Goal: Task Accomplishment & Management: Use online tool/utility

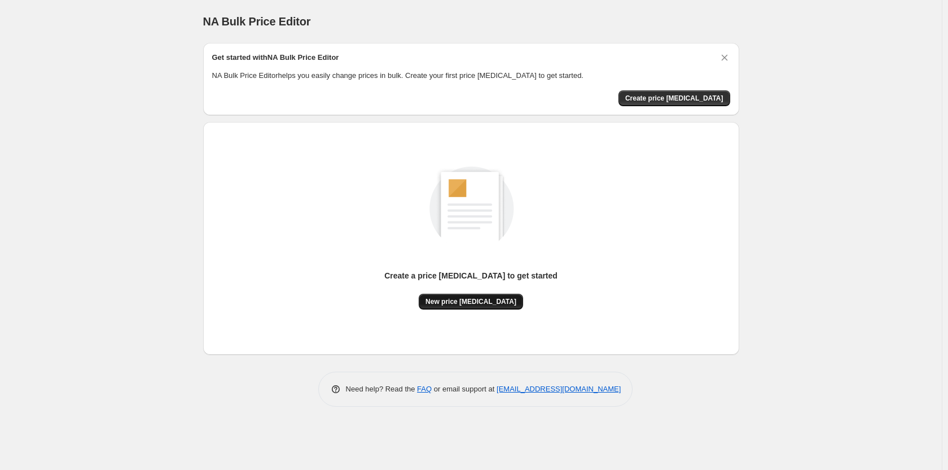
click at [484, 300] on span "New price [MEDICAL_DATA]" at bounding box center [471, 301] width 91 height 9
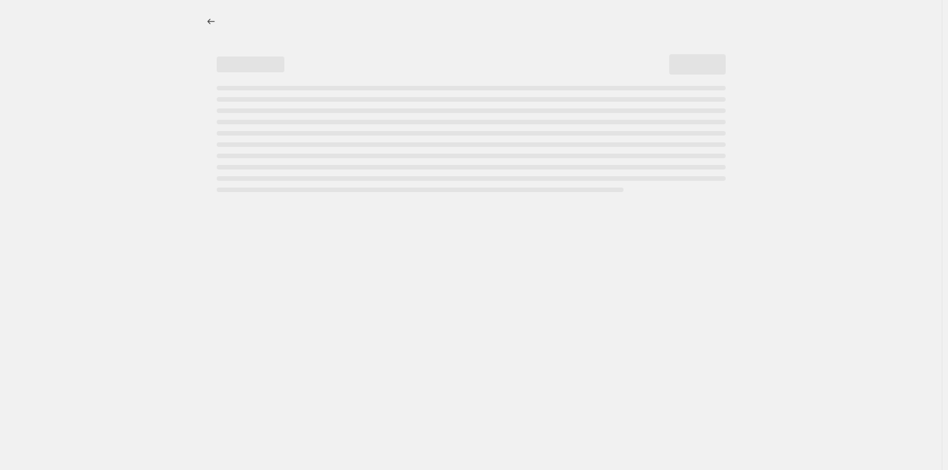
select select "percentage"
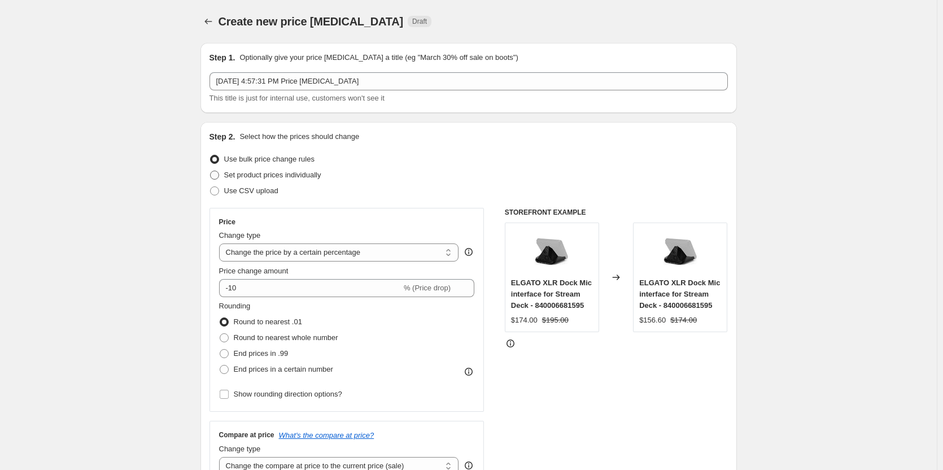
click at [300, 176] on span "Set product prices individually" at bounding box center [272, 174] width 97 height 8
click at [211, 171] on input "Set product prices individually" at bounding box center [210, 170] width 1 height 1
radio input "true"
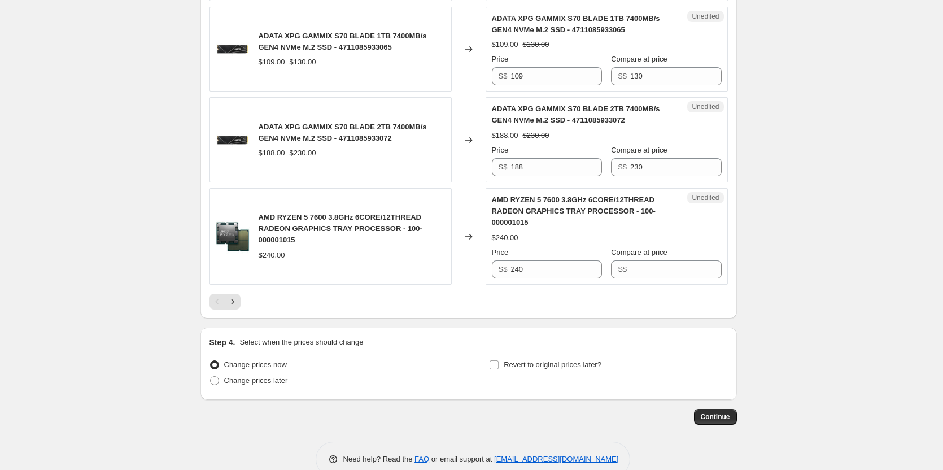
scroll to position [1906, 0]
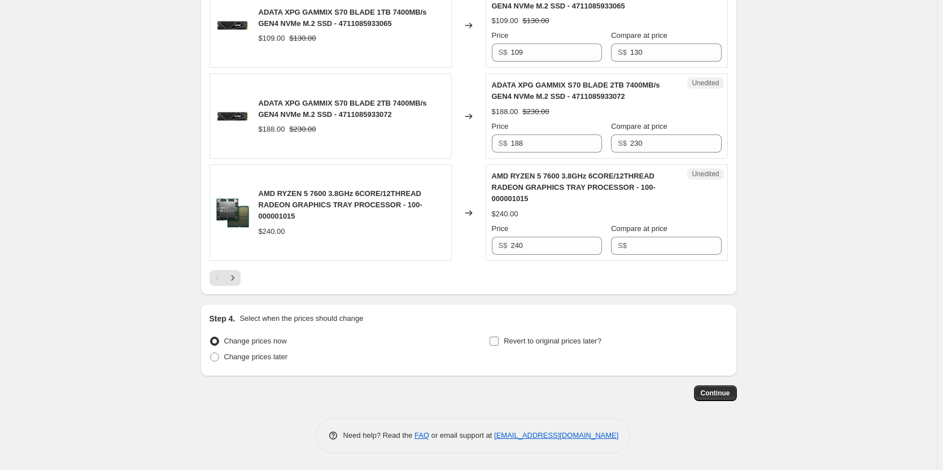
click at [554, 339] on span "Revert to original prices later?" at bounding box center [553, 340] width 98 height 8
click at [498, 339] on input "Revert to original prices later?" at bounding box center [493, 340] width 9 height 9
checkbox input "true"
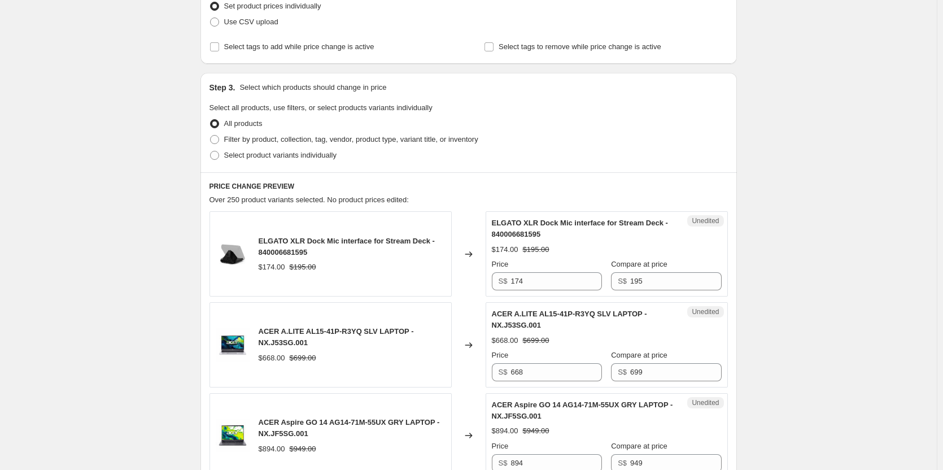
scroll to position [169, 0]
click at [350, 141] on span "Filter by product, collection, tag, vendor, product type, variant title, or inv…" at bounding box center [351, 138] width 254 height 8
click at [211, 135] on input "Filter by product, collection, tag, vendor, product type, variant title, or inv…" at bounding box center [210, 134] width 1 height 1
radio input "true"
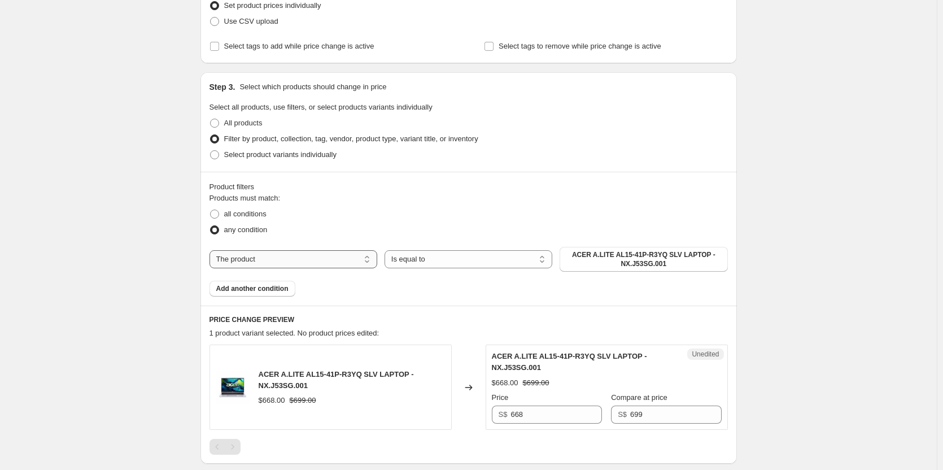
click at [292, 256] on select "The product The product's collection The product's tag The product's vendor The…" at bounding box center [293, 259] width 168 height 18
select select "collection"
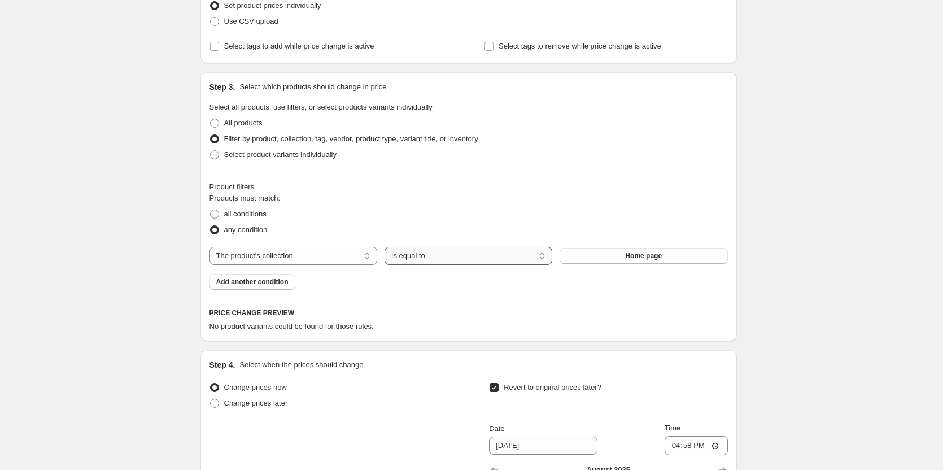
click at [485, 259] on select "Is equal to Is not equal to" at bounding box center [468, 256] width 168 height 18
click at [642, 258] on span "Home page" at bounding box center [643, 255] width 37 height 9
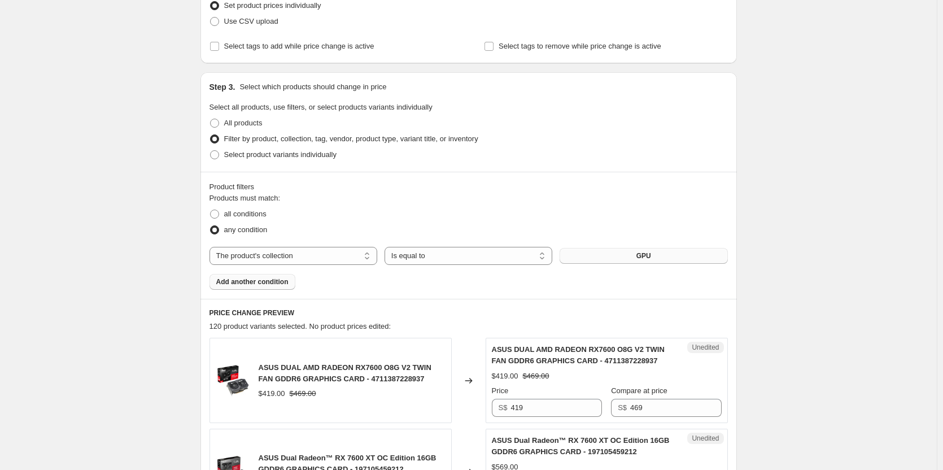
click at [261, 279] on span "Add another condition" at bounding box center [252, 281] width 72 height 9
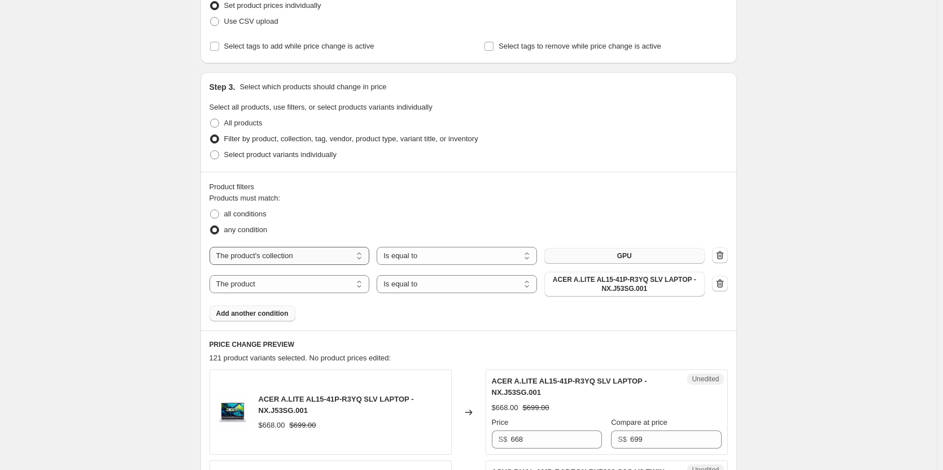
click at [265, 257] on select "The product The product's collection The product's tag The product's vendor The…" at bounding box center [289, 256] width 160 height 18
click at [261, 283] on select "The product The product's collection The product's tag The product's vendor The…" at bounding box center [289, 284] width 160 height 18
select select "tag"
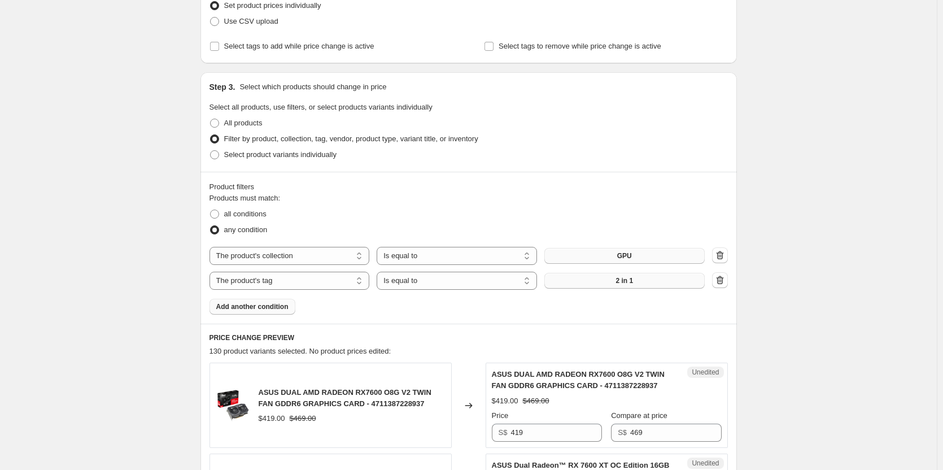
click at [607, 280] on button "2 in 1" at bounding box center [624, 281] width 160 height 16
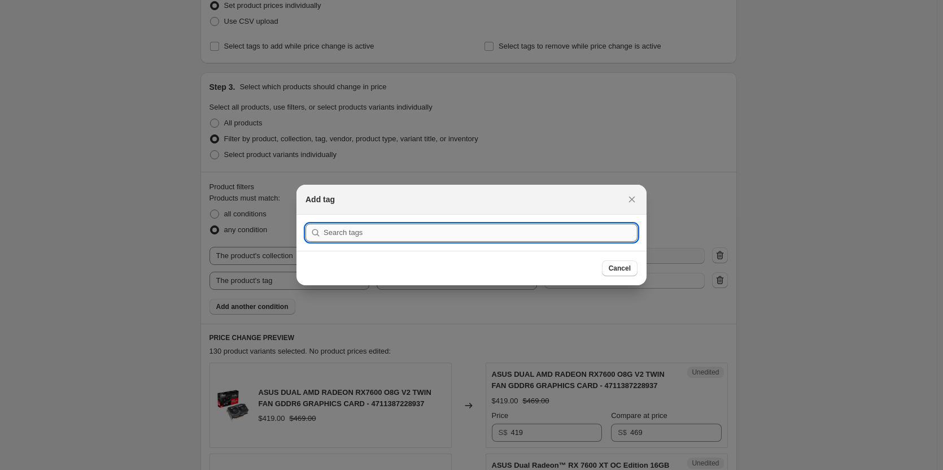
click at [456, 233] on input ":rdh:" at bounding box center [480, 233] width 314 height 18
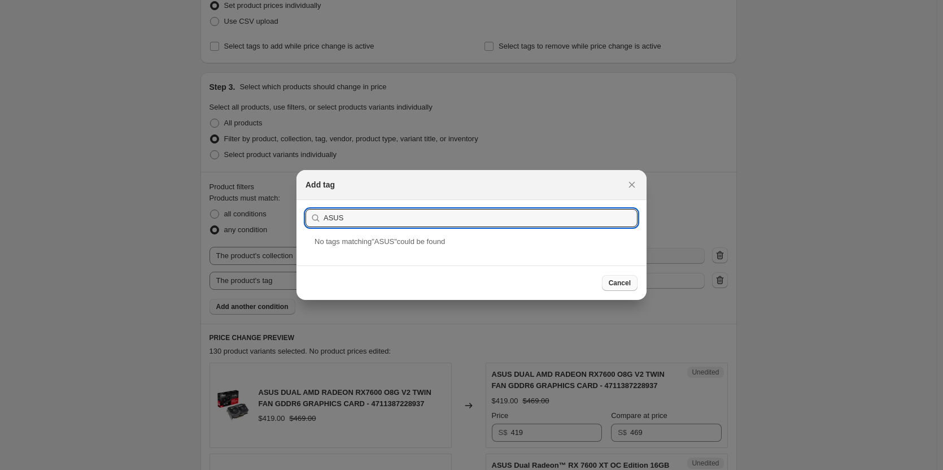
type input "ASUS"
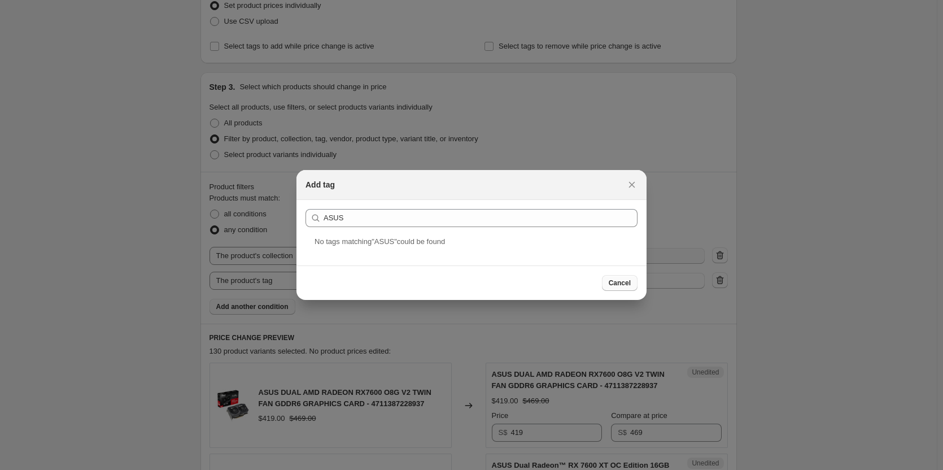
click at [632, 283] on button "Cancel" at bounding box center [620, 283] width 36 height 16
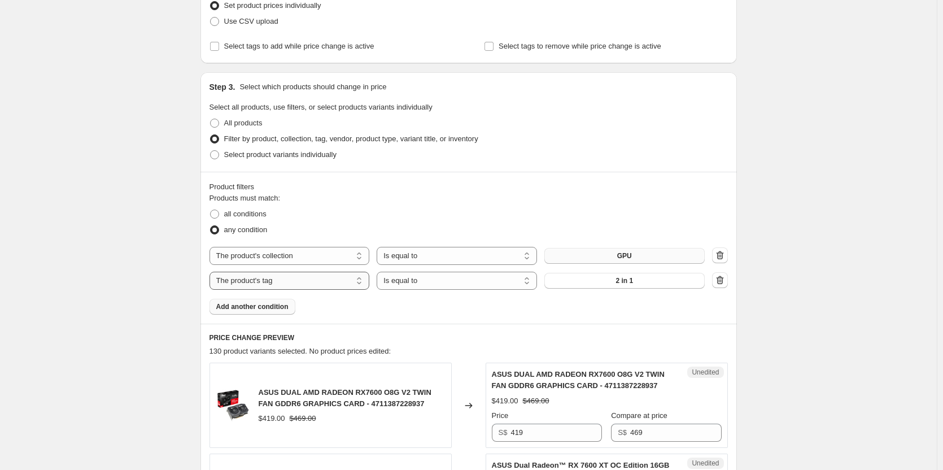
click at [329, 283] on select "The product The product's collection The product's tag The product's vendor The…" at bounding box center [289, 281] width 160 height 18
select select "vendor"
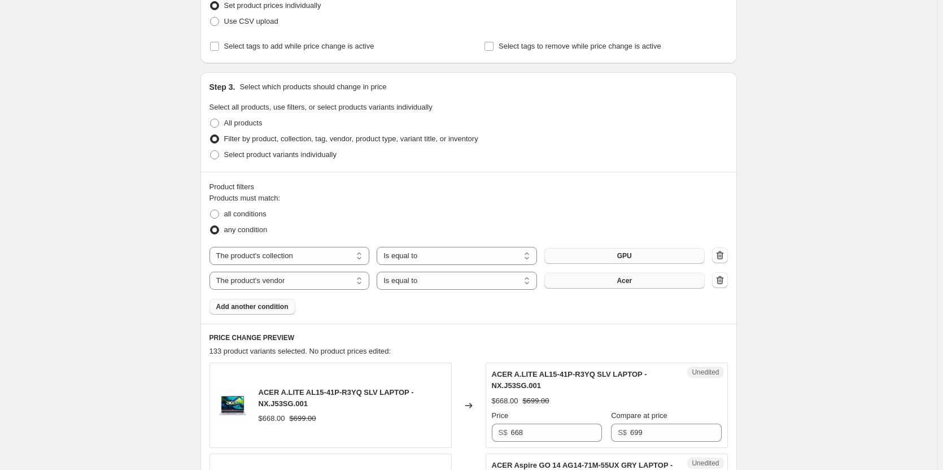
click at [632, 280] on span "Acer" at bounding box center [623, 280] width 15 height 9
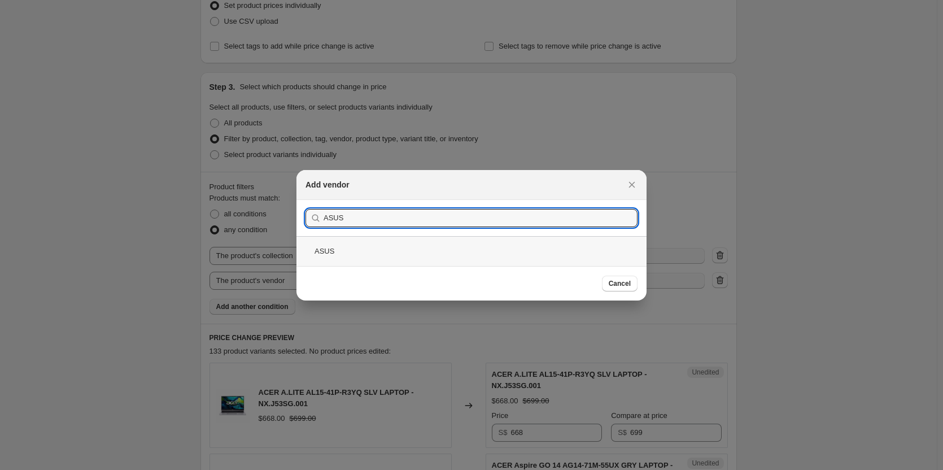
type input "ASUS"
click at [551, 247] on div "ASUS" at bounding box center [471, 251] width 350 height 30
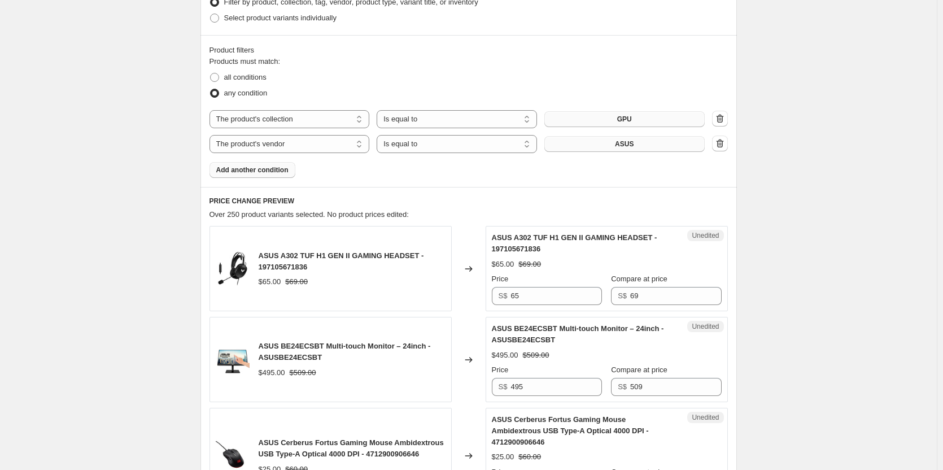
scroll to position [282, 0]
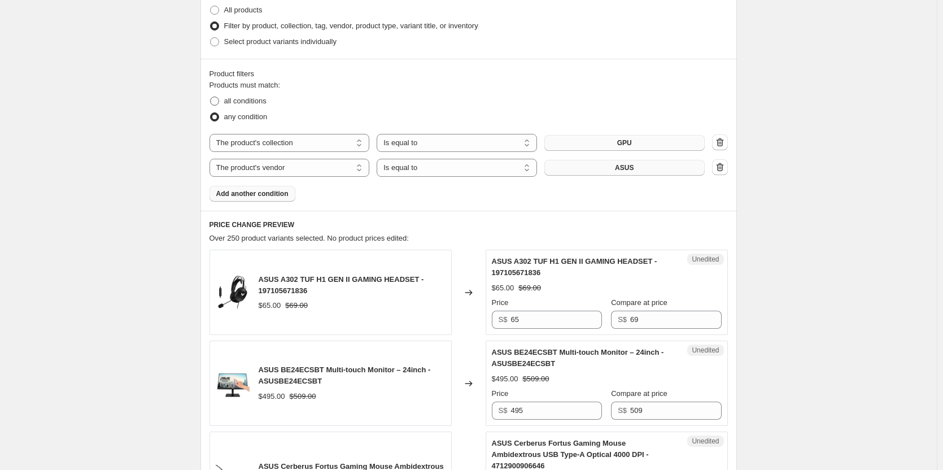
click at [265, 102] on span "all conditions" at bounding box center [245, 101] width 42 height 8
click at [211, 97] on input "all conditions" at bounding box center [210, 97] width 1 height 1
radio input "true"
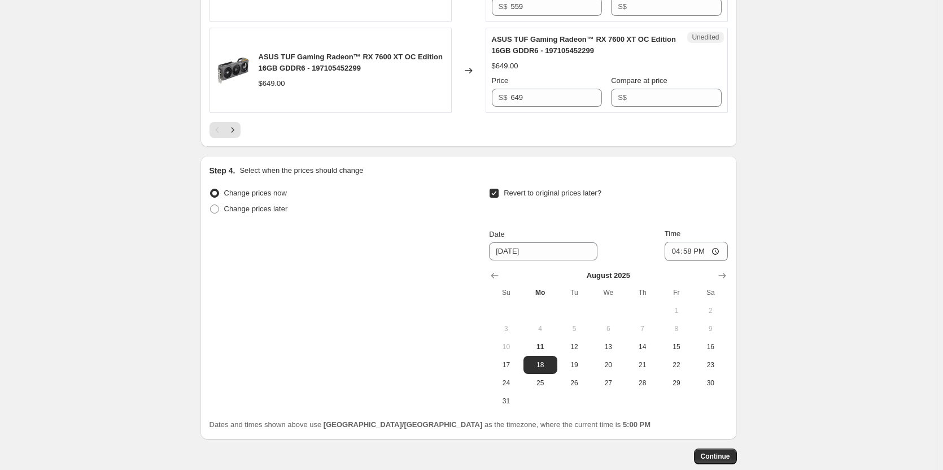
scroll to position [2348, 0]
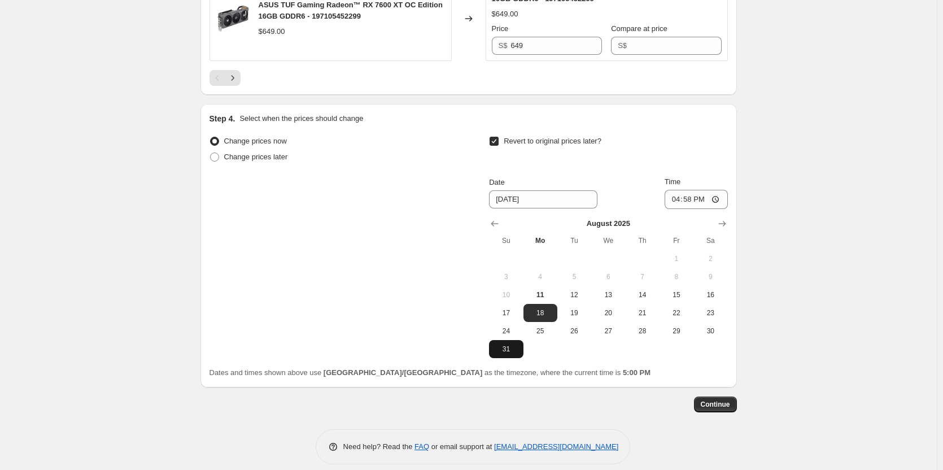
click at [505, 344] on span "31" at bounding box center [505, 348] width 25 height 9
type input "8/31/2025"
click at [687, 190] on input "16:58" at bounding box center [695, 199] width 63 height 19
click at [675, 190] on input "16:58" at bounding box center [695, 199] width 63 height 19
type input "23:59"
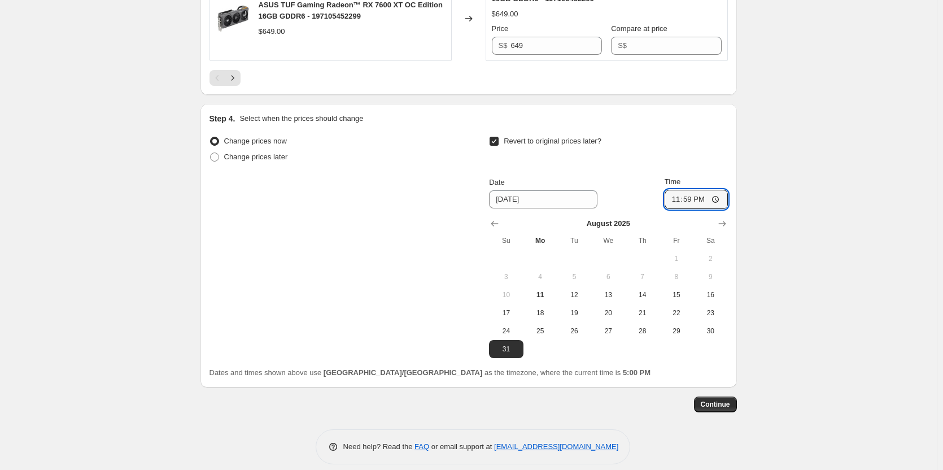
click at [697, 146] on div "Revert to original prices later?" at bounding box center [608, 150] width 238 height 34
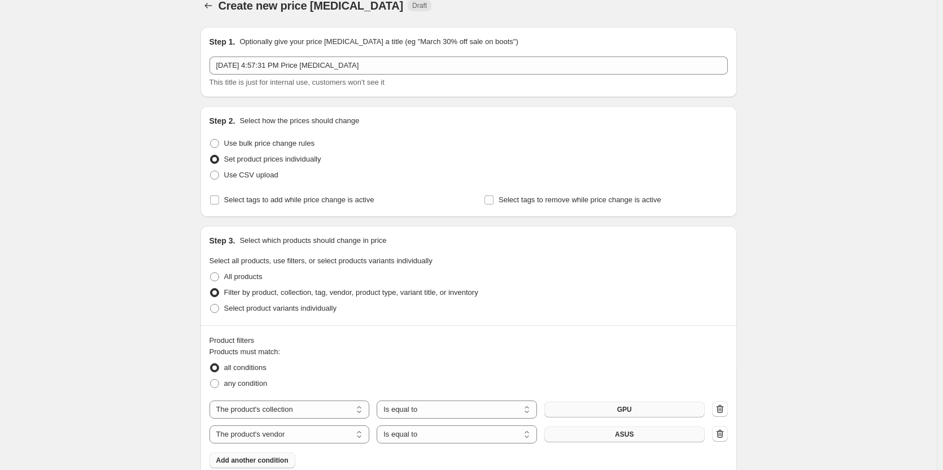
scroll to position [0, 0]
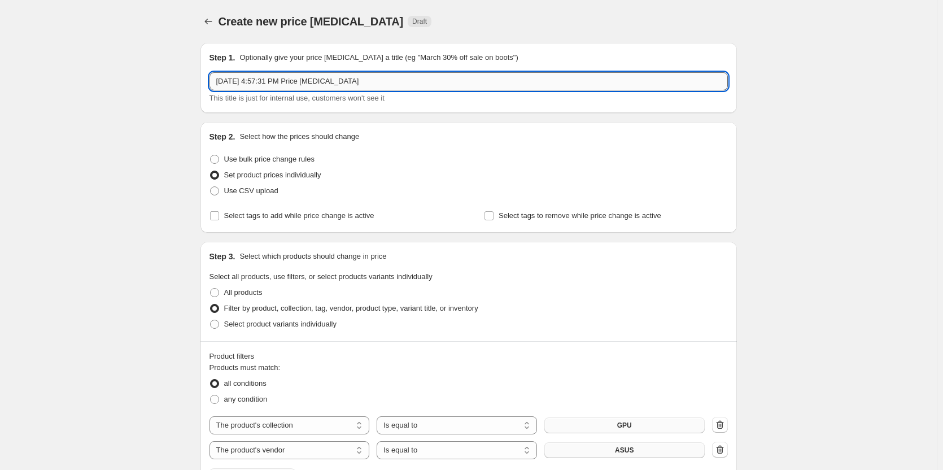
click at [413, 83] on input "Aug 11, 2025, 4:57:31 PM Price change job" at bounding box center [468, 81] width 518 height 18
drag, startPoint x: 255, startPoint y: 82, endPoint x: 191, endPoint y: 85, distance: 63.3
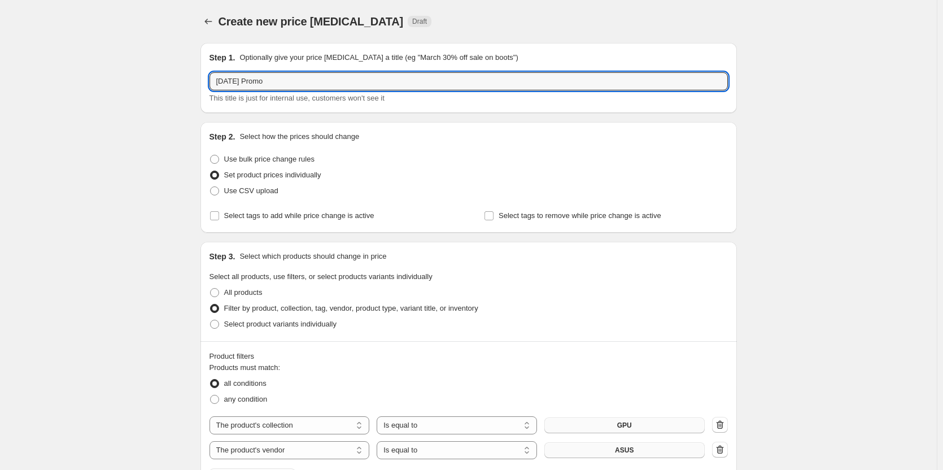
type input "AUGUST 2025 Promo"
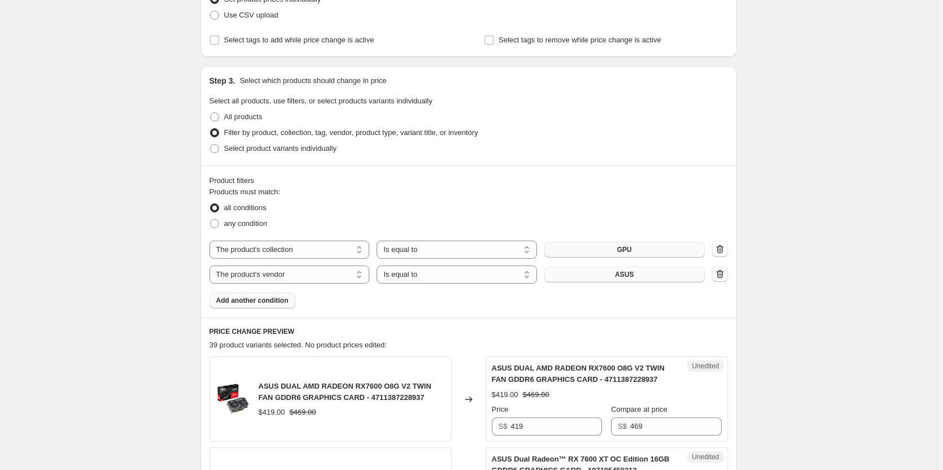
scroll to position [169, 0]
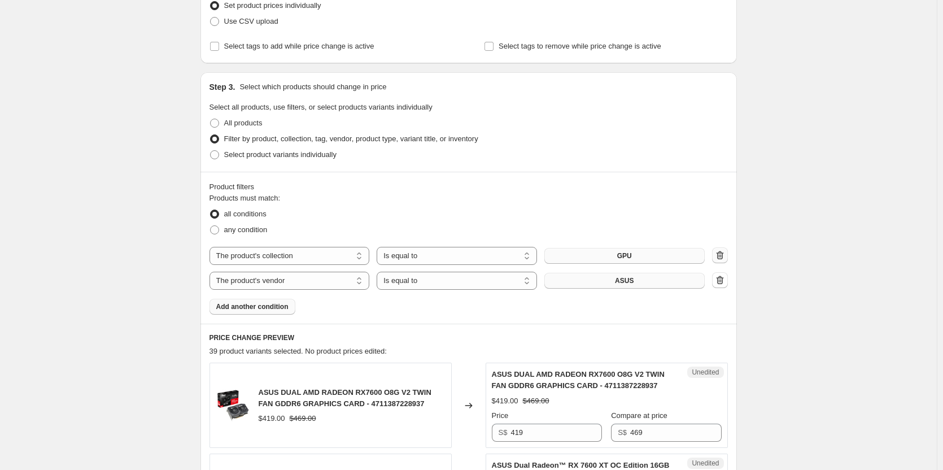
click at [725, 258] on icon "button" at bounding box center [719, 254] width 11 height 11
select select "vendor"
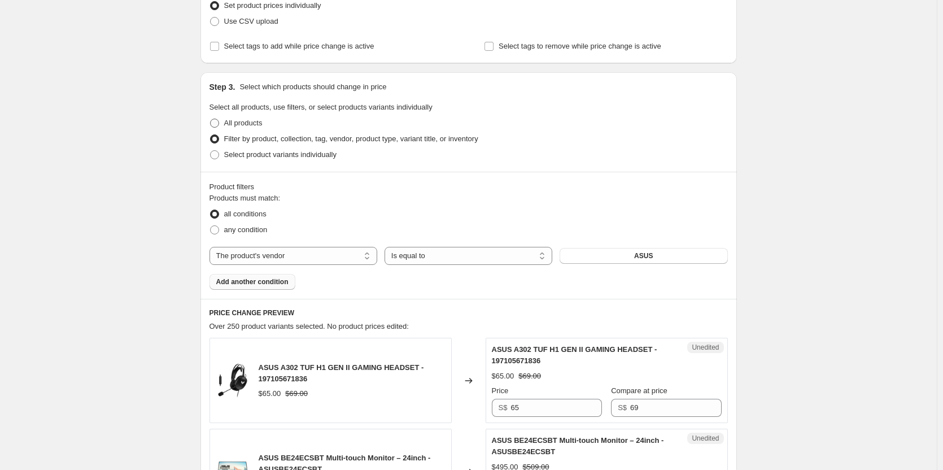
click at [248, 124] on span "All products" at bounding box center [243, 123] width 38 height 8
click at [211, 119] on input "All products" at bounding box center [210, 119] width 1 height 1
radio input "true"
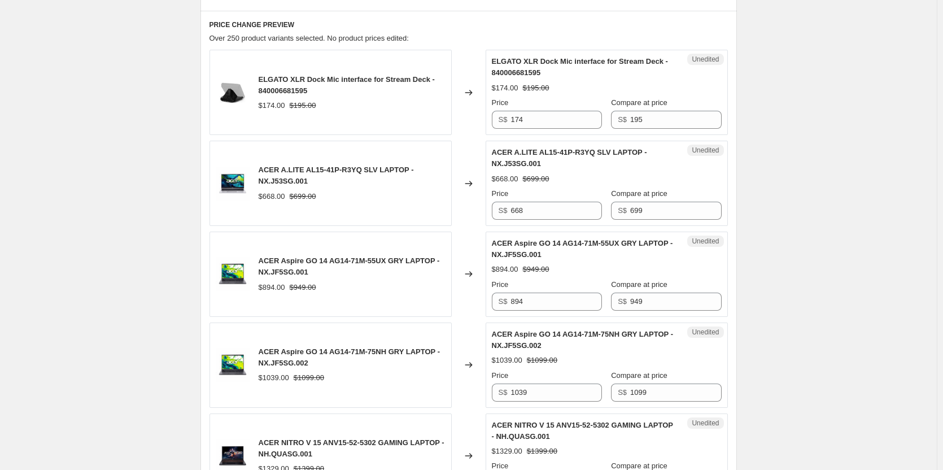
scroll to position [0, 0]
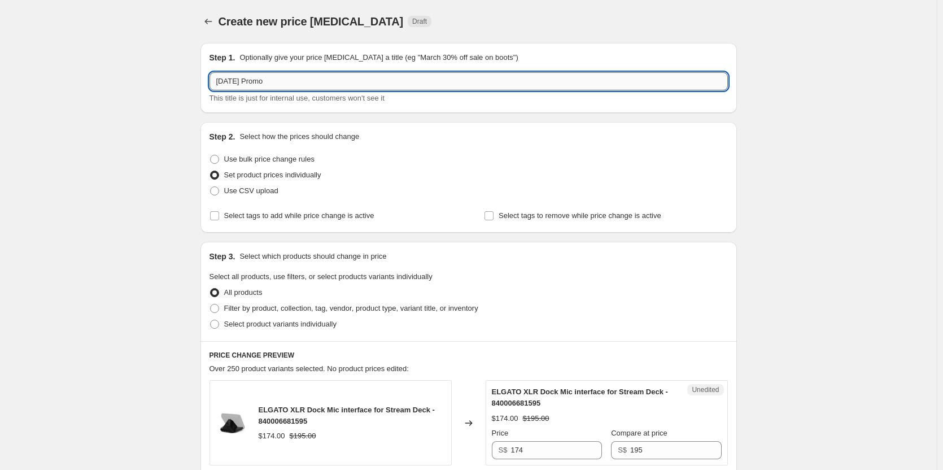
click at [217, 85] on input "AUGUST 2025 Promo" at bounding box center [468, 81] width 518 height 18
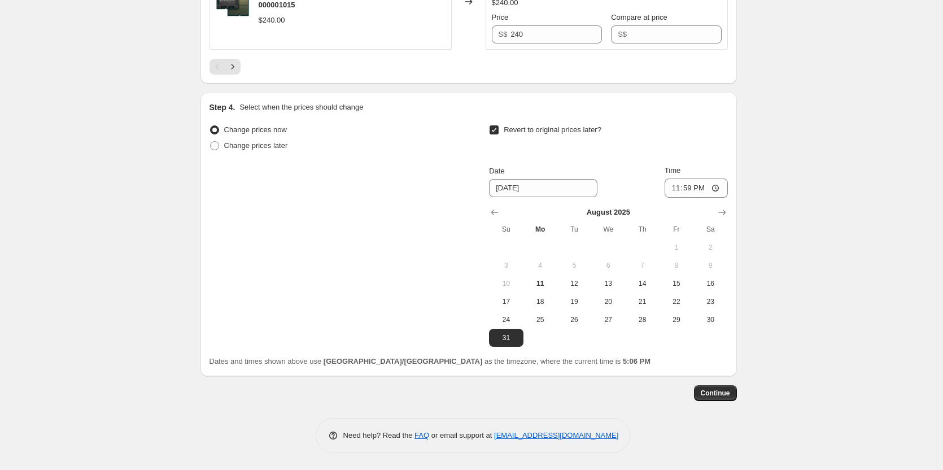
scroll to position [2117, 0]
type input "ASUS GPU AUGUST 2025 Promo"
click at [726, 395] on span "Continue" at bounding box center [714, 392] width 29 height 9
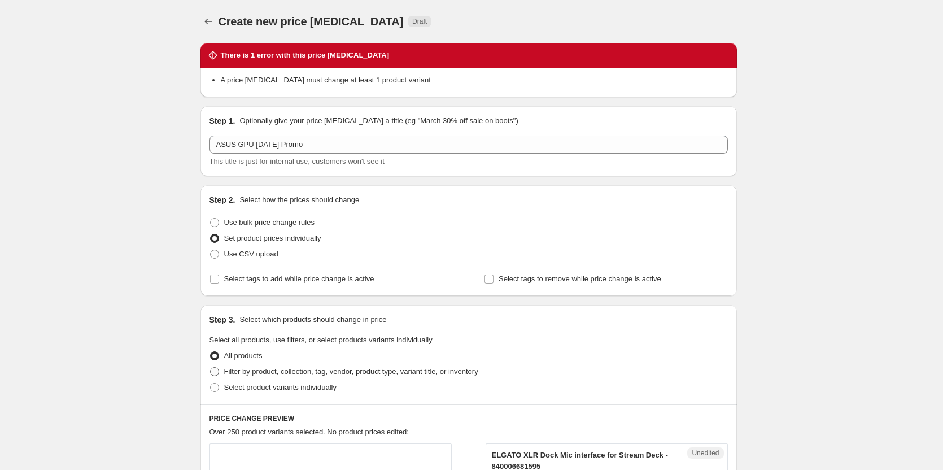
click at [456, 369] on span "Filter by product, collection, tag, vendor, product type, variant title, or inv…" at bounding box center [351, 371] width 254 height 8
click at [211, 367] on input "Filter by product, collection, tag, vendor, product type, variant title, or inv…" at bounding box center [210, 367] width 1 height 1
radio input "true"
select select "vendor"
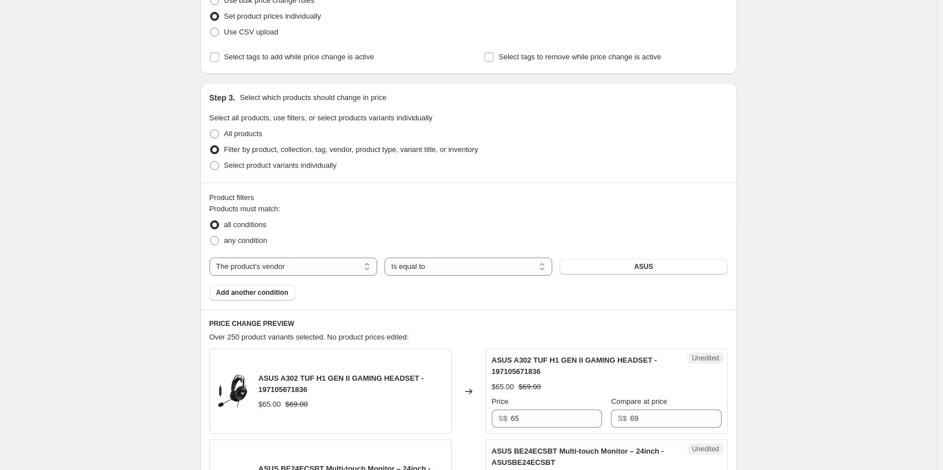
scroll to position [226, 0]
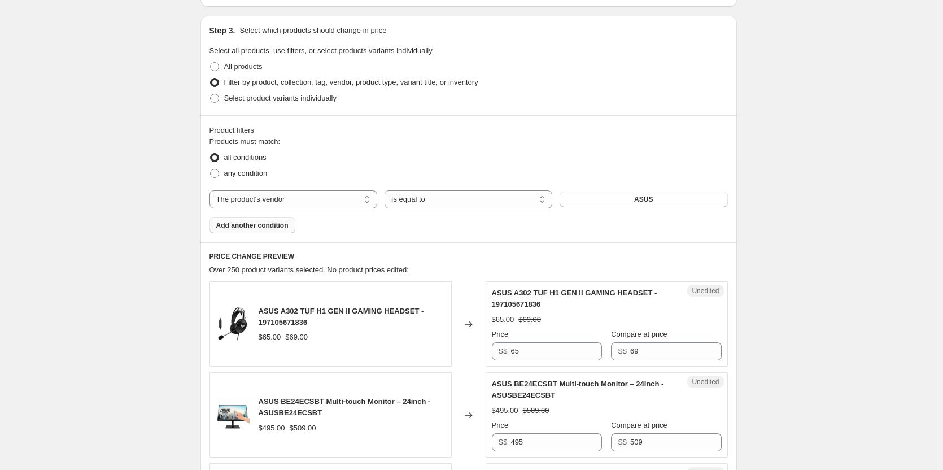
click at [283, 225] on span "Add another condition" at bounding box center [252, 225] width 72 height 9
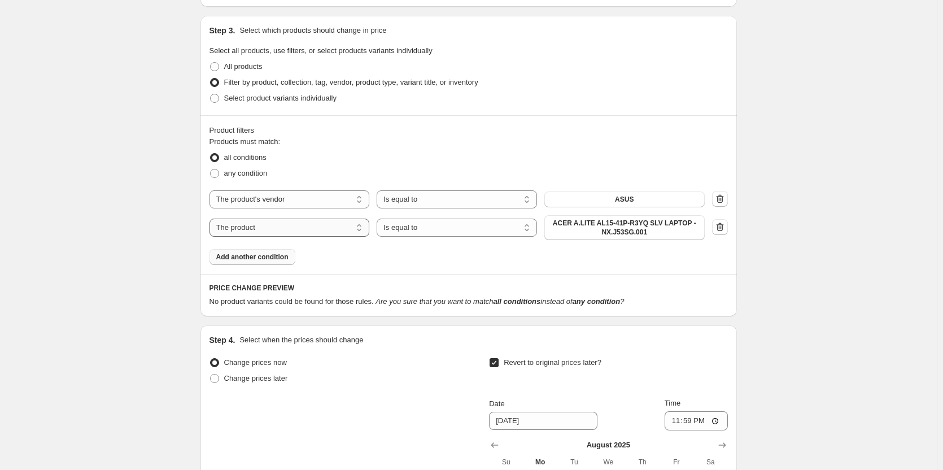
click at [285, 229] on select "The product The product's collection The product's tag The product's vendor The…" at bounding box center [289, 227] width 160 height 18
select select "collection"
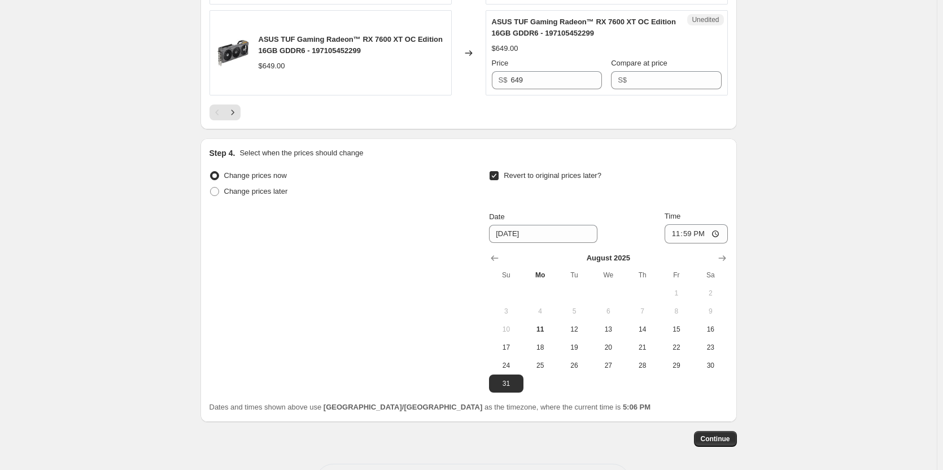
scroll to position [2348, 0]
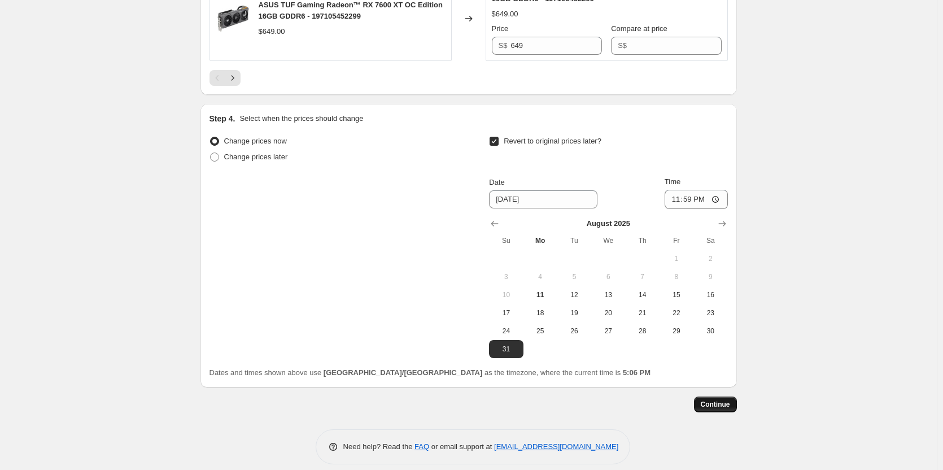
click at [715, 400] on span "Continue" at bounding box center [714, 404] width 29 height 9
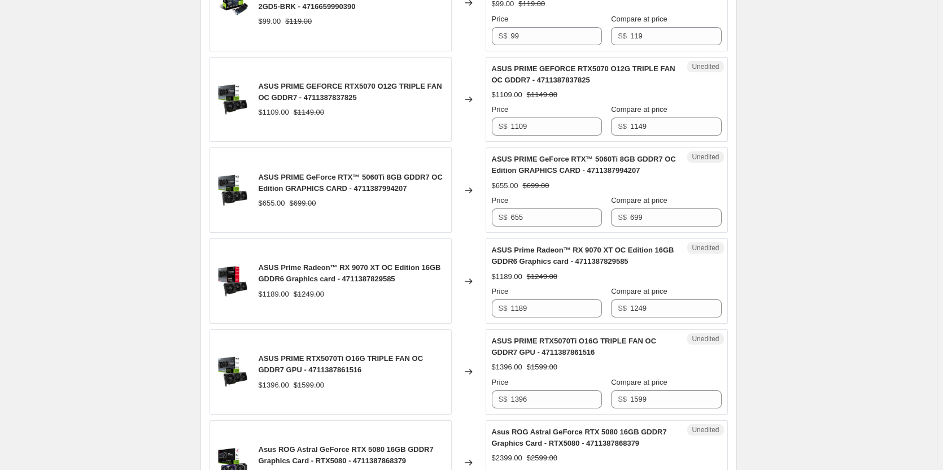
scroll to position [1298, 0]
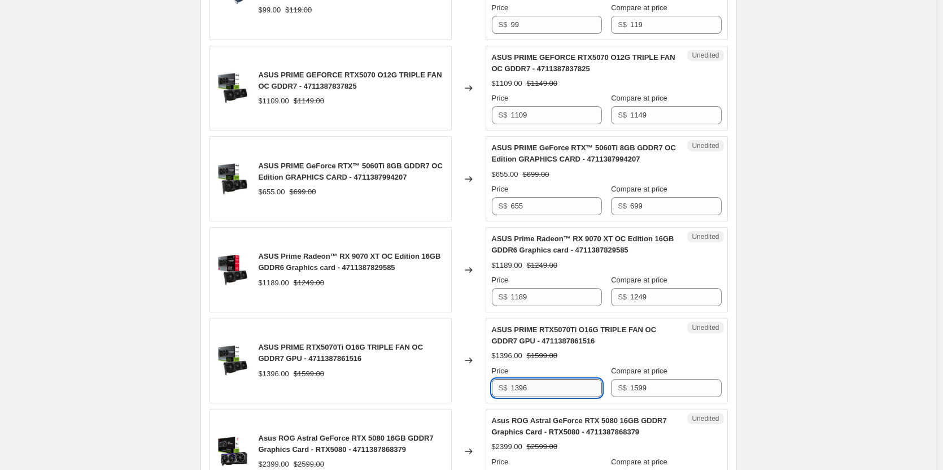
click at [541, 379] on input "1396" at bounding box center [555, 388] width 91 height 18
type input "1395"
click at [807, 335] on div "Create new price change job. This page is ready Create new price change job Dra…" at bounding box center [468, 148] width 936 height 2892
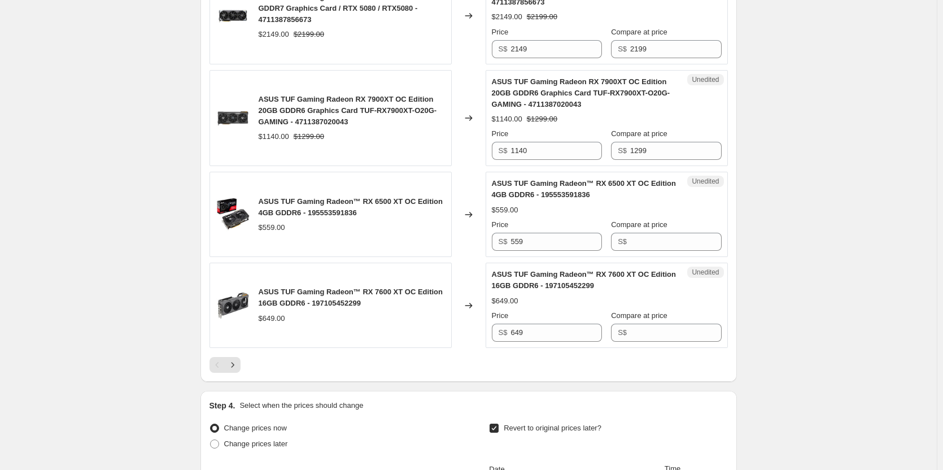
scroll to position [2411, 0]
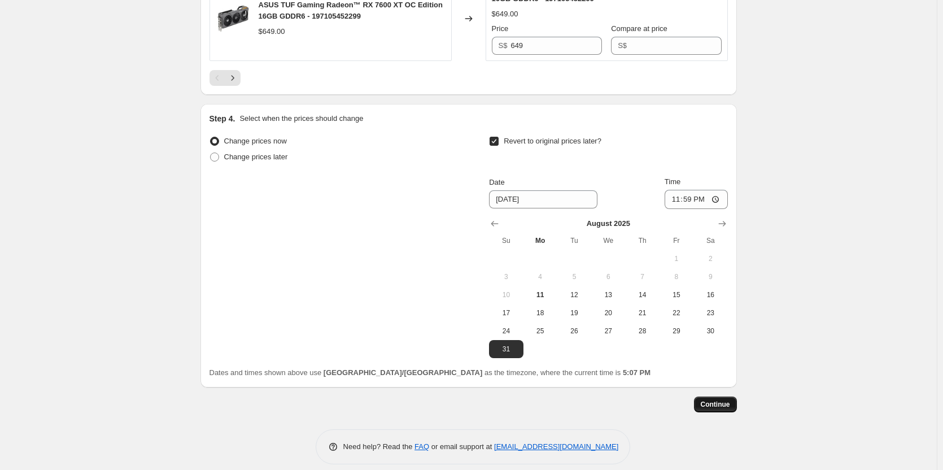
click at [716, 400] on span "Continue" at bounding box center [714, 404] width 29 height 9
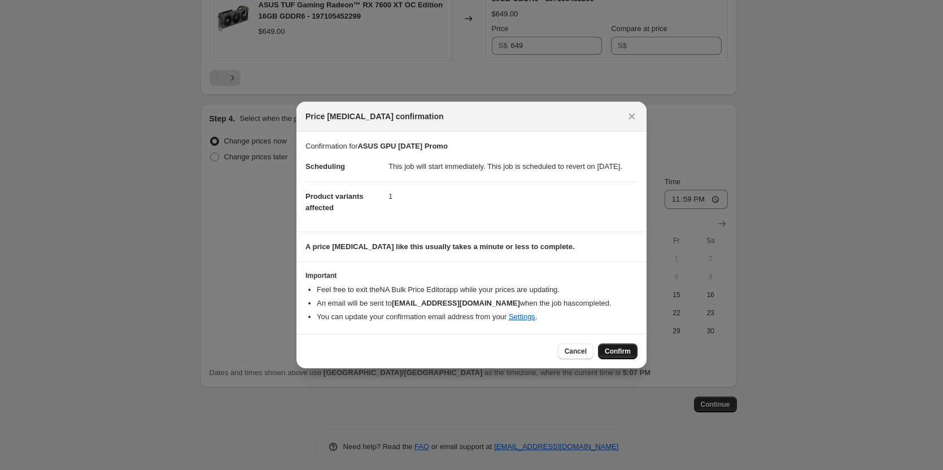
click at [621, 356] on span "Confirm" at bounding box center [618, 351] width 26 height 9
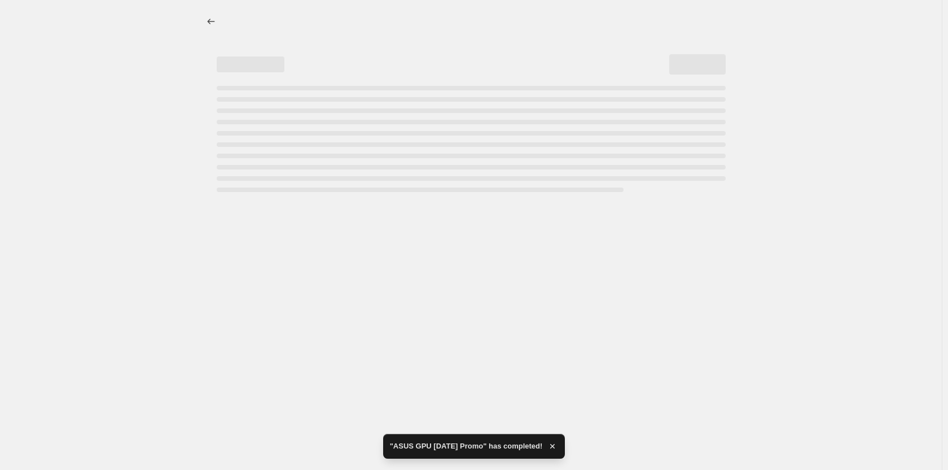
select select "vendor"
select select "collection"
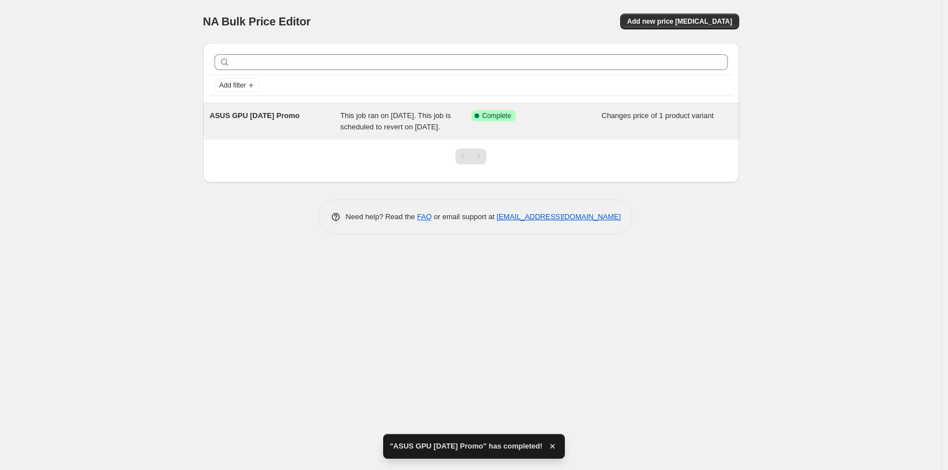
click at [400, 122] on span "This job ran on August 11, 2025. This job is scheduled to revert on August 31, …" at bounding box center [395, 121] width 111 height 20
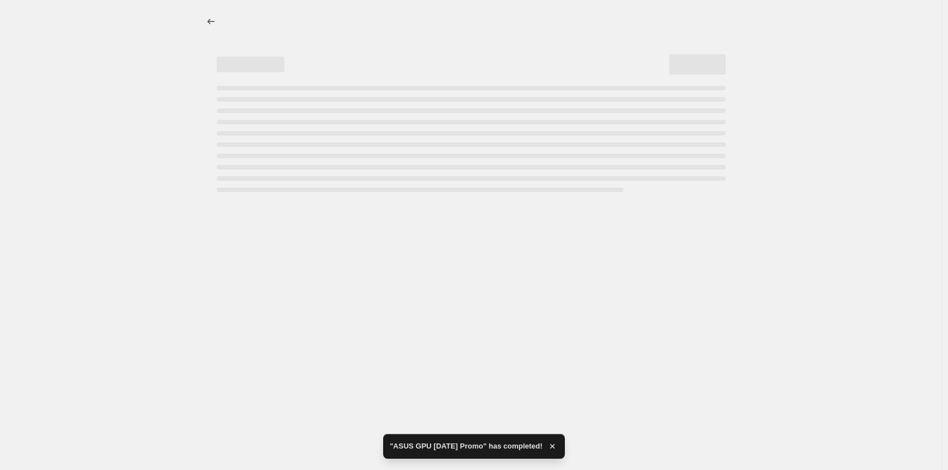
select select "vendor"
select select "collection"
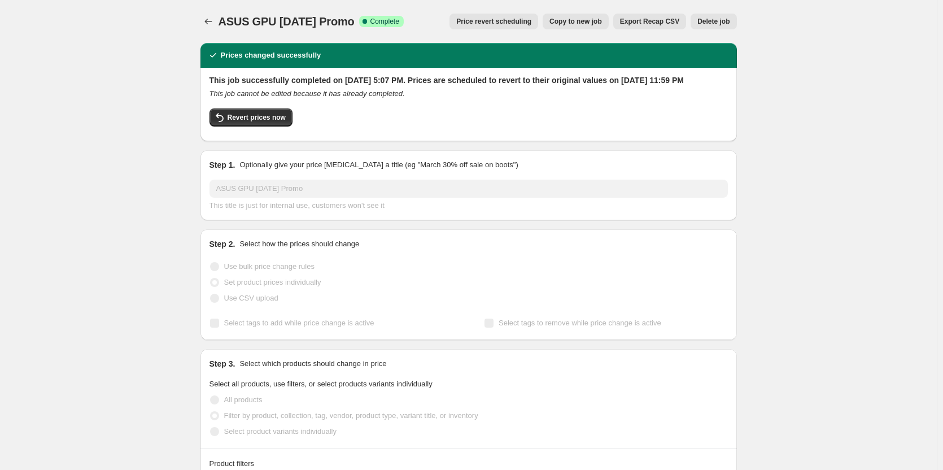
click at [715, 19] on span "Delete job" at bounding box center [713, 21] width 32 height 9
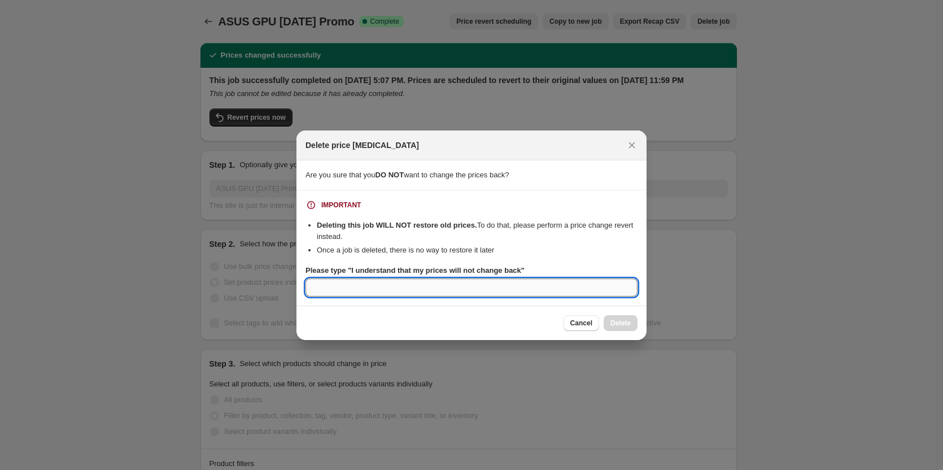
click at [396, 287] on input "Please type "I understand that my prices will not change back"" at bounding box center [471, 287] width 332 height 18
click at [586, 320] on span "Cancel" at bounding box center [581, 322] width 22 height 9
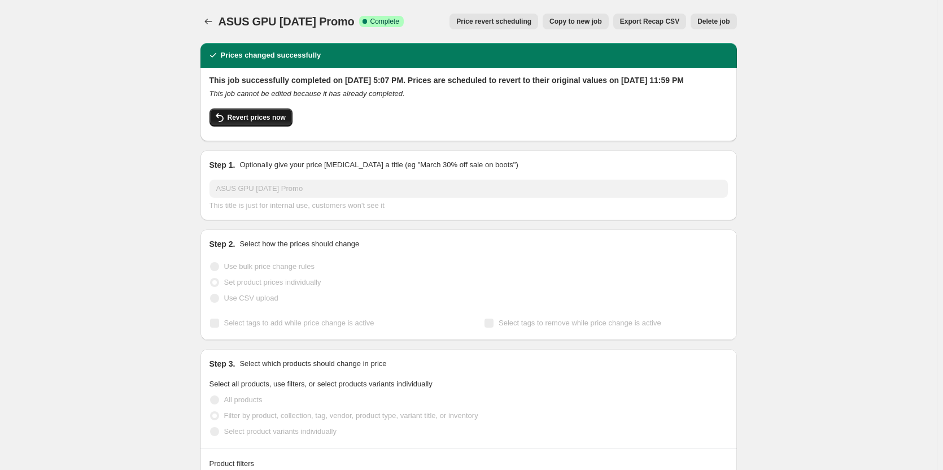
click at [281, 126] on button "Revert prices now" at bounding box center [250, 117] width 83 height 18
checkbox input "false"
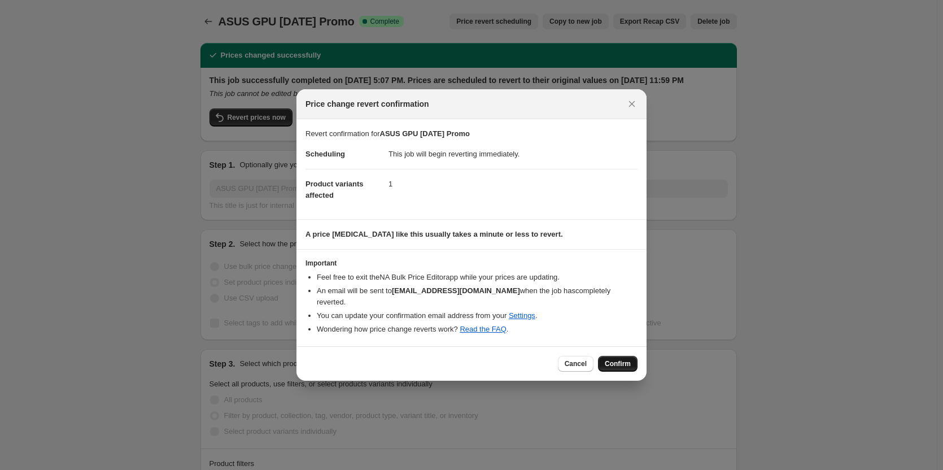
click at [618, 360] on span "Confirm" at bounding box center [618, 363] width 26 height 9
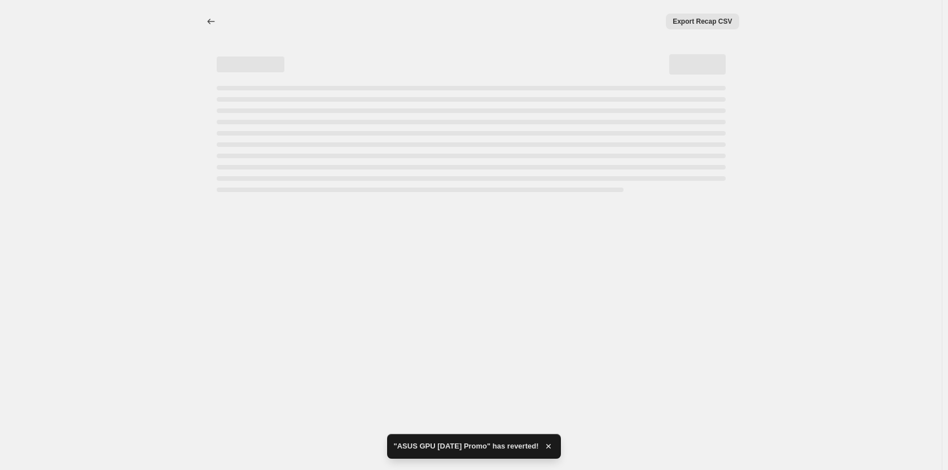
select select "vendor"
select select "collection"
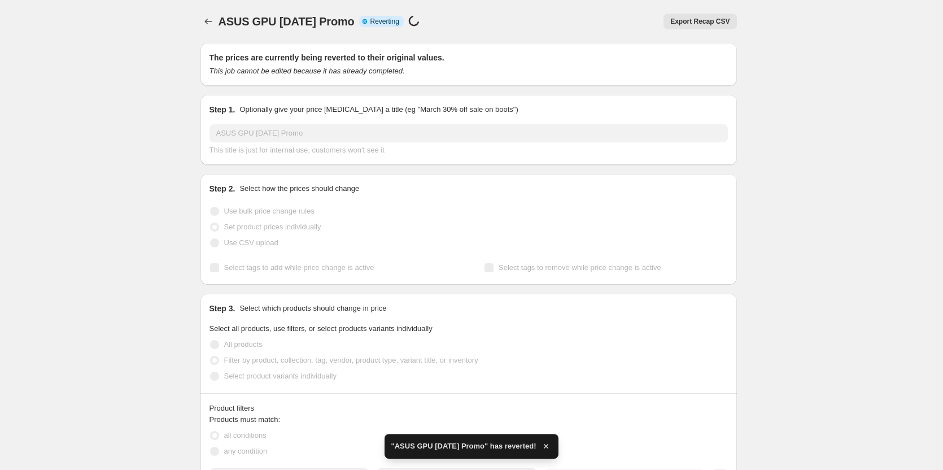
checkbox input "true"
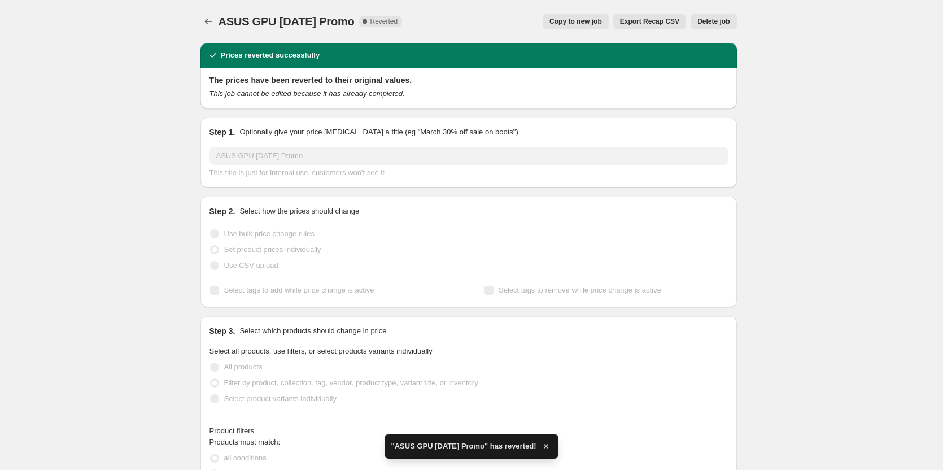
click at [714, 20] on span "Delete job" at bounding box center [713, 21] width 32 height 9
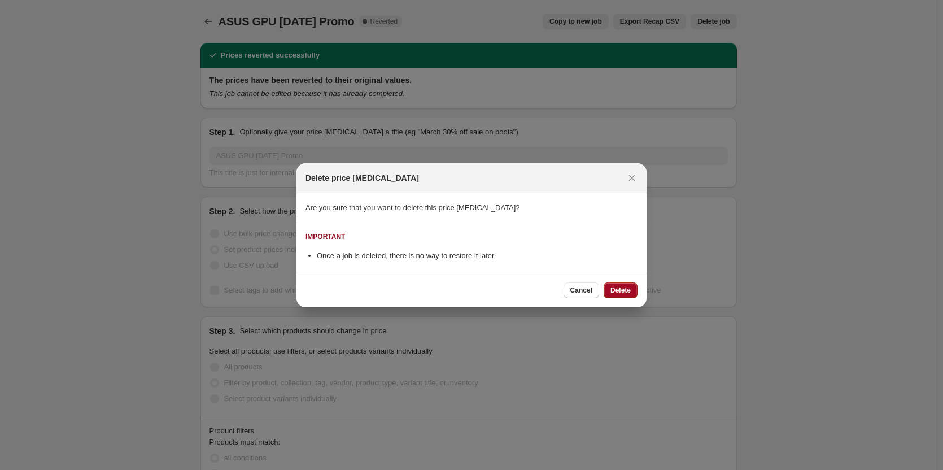
click at [623, 285] on button "Delete" at bounding box center [620, 290] width 34 height 16
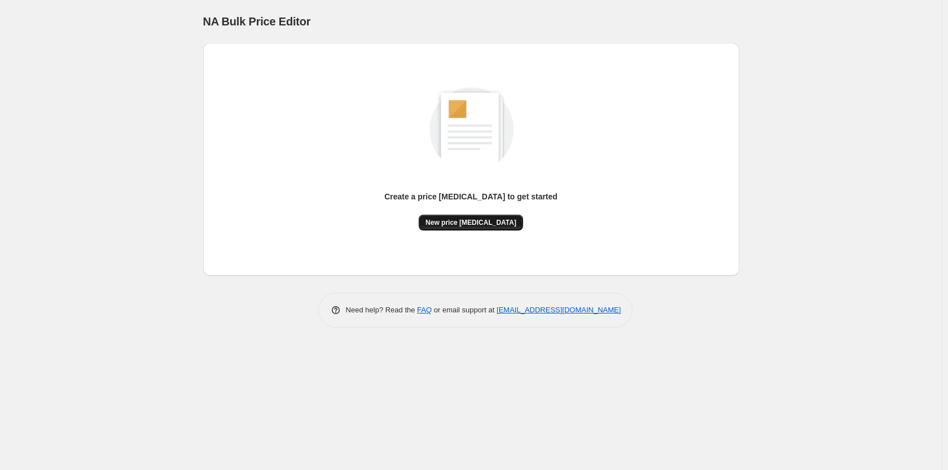
click at [492, 224] on span "New price change job" at bounding box center [471, 222] width 91 height 9
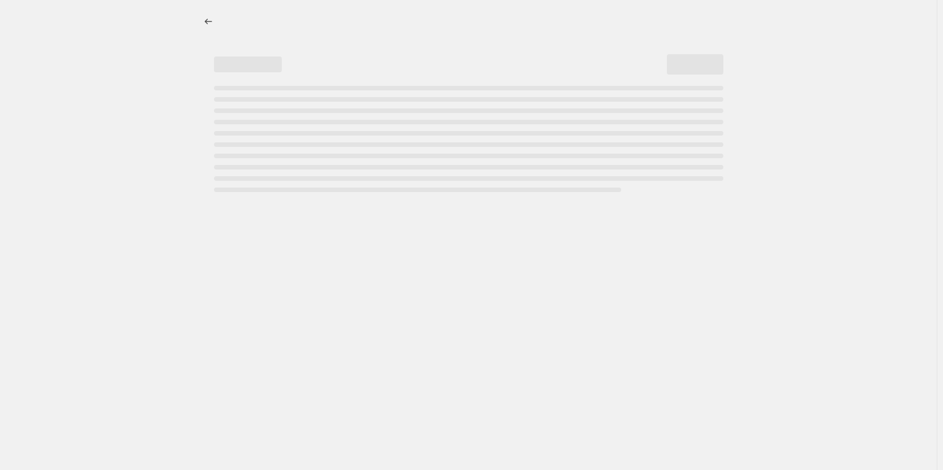
select select "percentage"
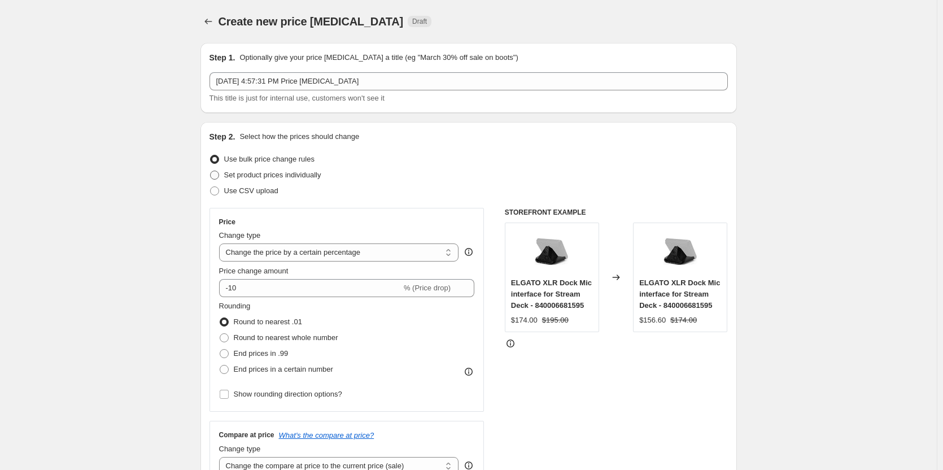
click at [321, 174] on span "Set product prices individually" at bounding box center [272, 174] width 97 height 8
click at [211, 171] on input "Set product prices individually" at bounding box center [210, 170] width 1 height 1
radio input "true"
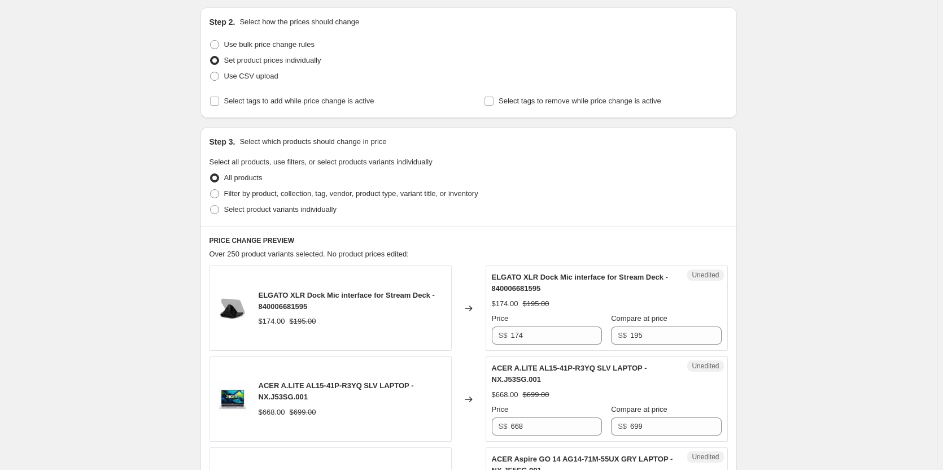
scroll to position [169, 0]
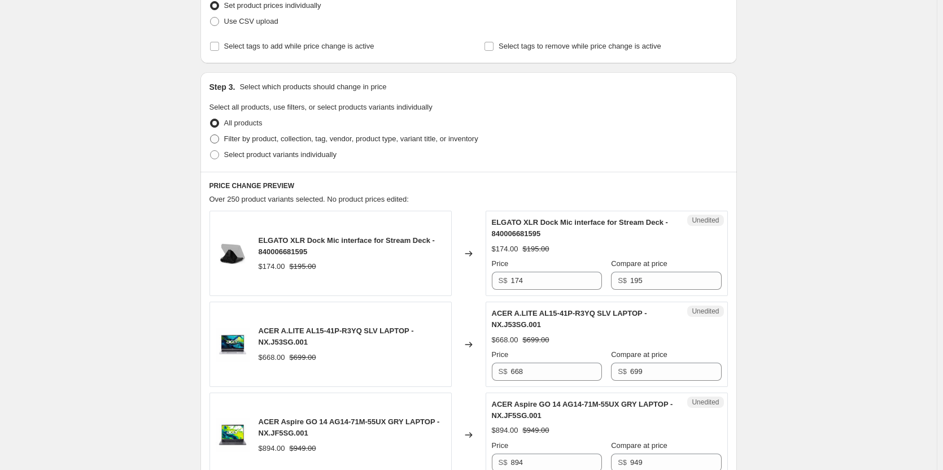
click at [399, 137] on span "Filter by product, collection, tag, vendor, product type, variant title, or inv…" at bounding box center [351, 138] width 254 height 8
click at [211, 135] on input "Filter by product, collection, tag, vendor, product type, variant title, or inv…" at bounding box center [210, 134] width 1 height 1
radio input "true"
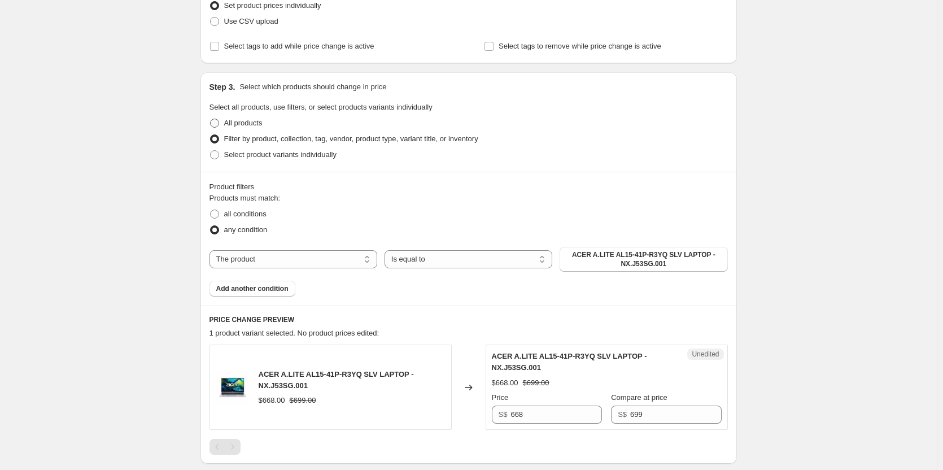
click at [256, 121] on span "All products" at bounding box center [243, 123] width 38 height 8
click at [211, 119] on input "All products" at bounding box center [210, 119] width 1 height 1
radio input "true"
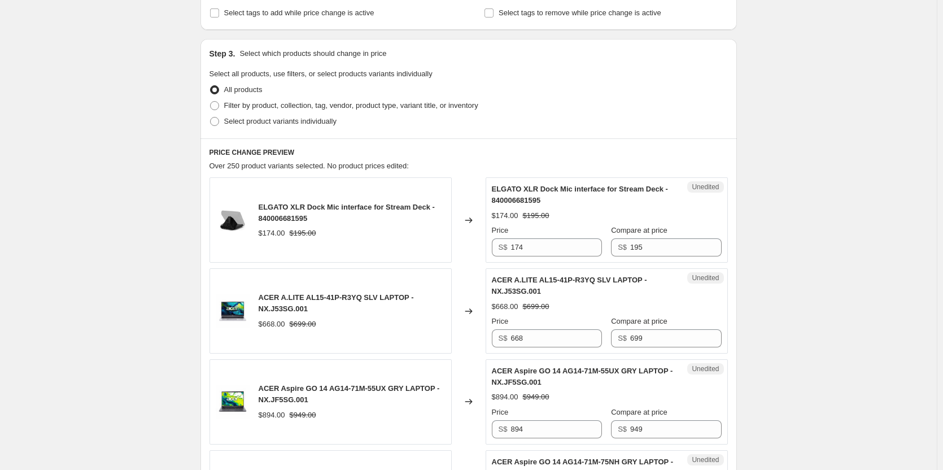
scroll to position [113, 0]
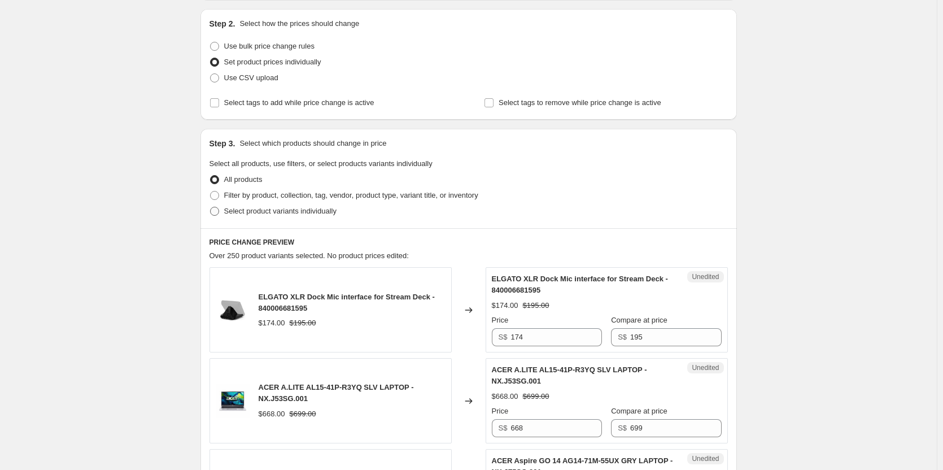
click at [298, 212] on span "Select product variants individually" at bounding box center [280, 211] width 112 height 8
click at [211, 207] on input "Select product variants individually" at bounding box center [210, 207] width 1 height 1
radio input "true"
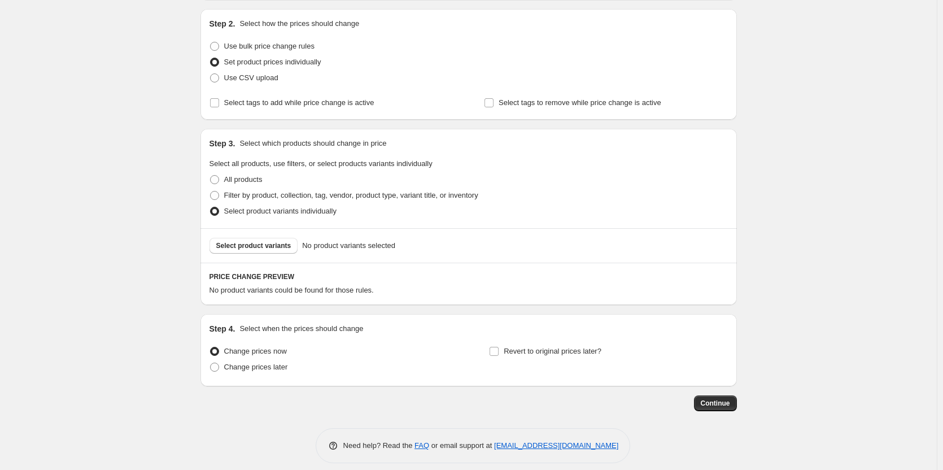
click at [409, 245] on div "Select product variants No product variants selected" at bounding box center [468, 246] width 518 height 16
click at [378, 245] on span "No product variants selected" at bounding box center [348, 245] width 93 height 11
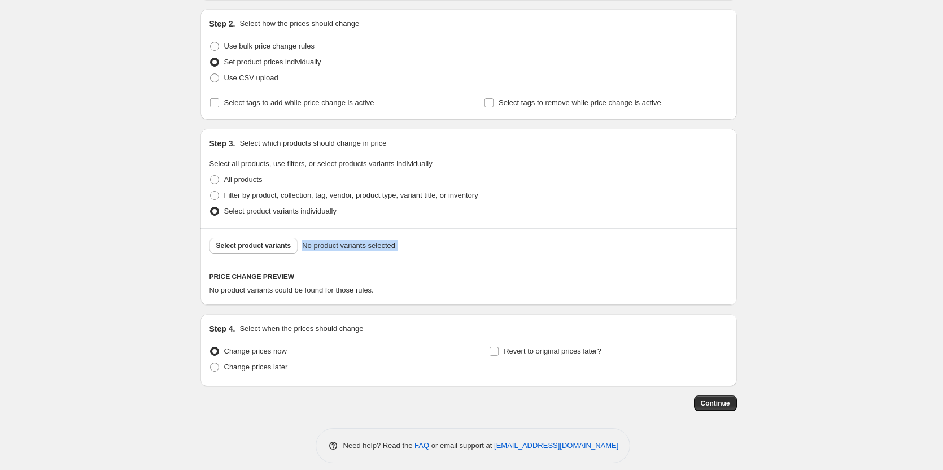
click at [453, 232] on div "Select product variants No product variants selected" at bounding box center [468, 245] width 536 height 34
click at [286, 247] on span "Select product variants" at bounding box center [253, 245] width 75 height 9
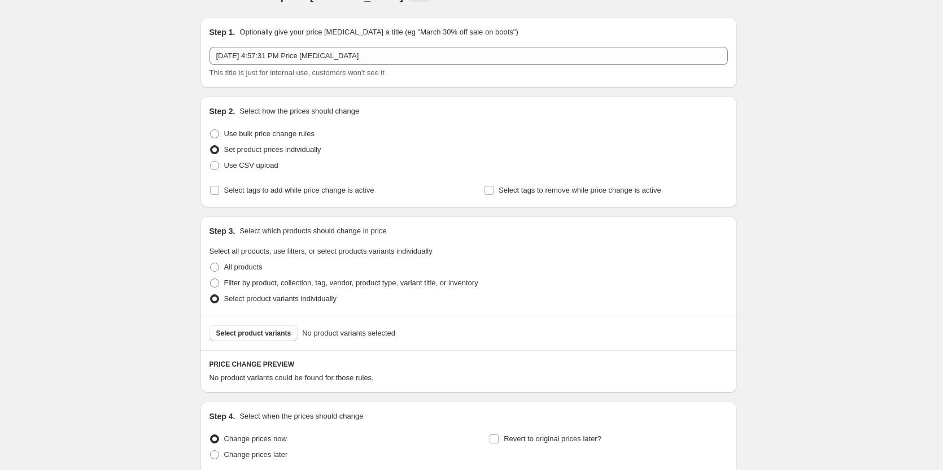
scroll to position [0, 0]
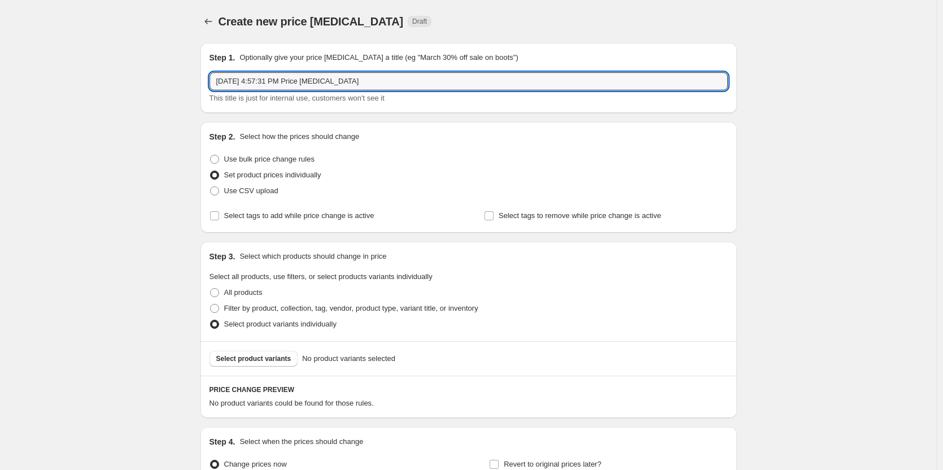
drag, startPoint x: 404, startPoint y: 80, endPoint x: 159, endPoint y: 84, distance: 245.6
click at [159, 84] on div "Create new price change job. This page is ready Create new price change job Dra…" at bounding box center [468, 296] width 936 height 593
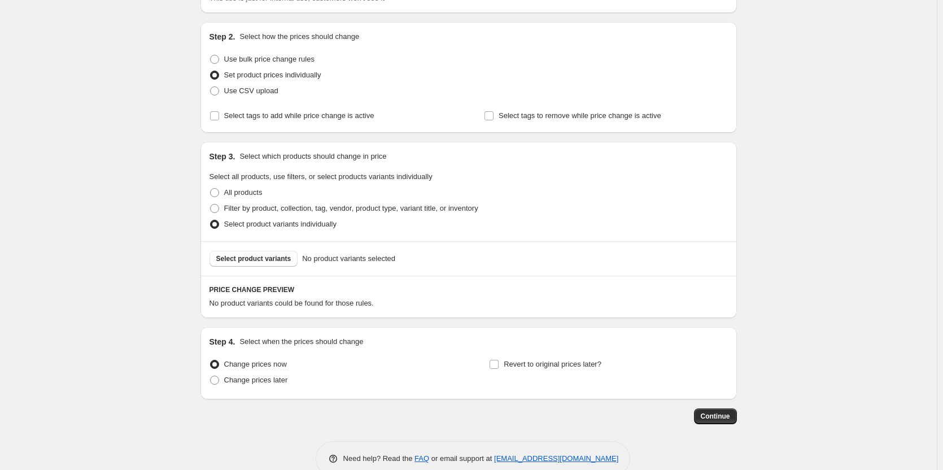
scroll to position [123, 0]
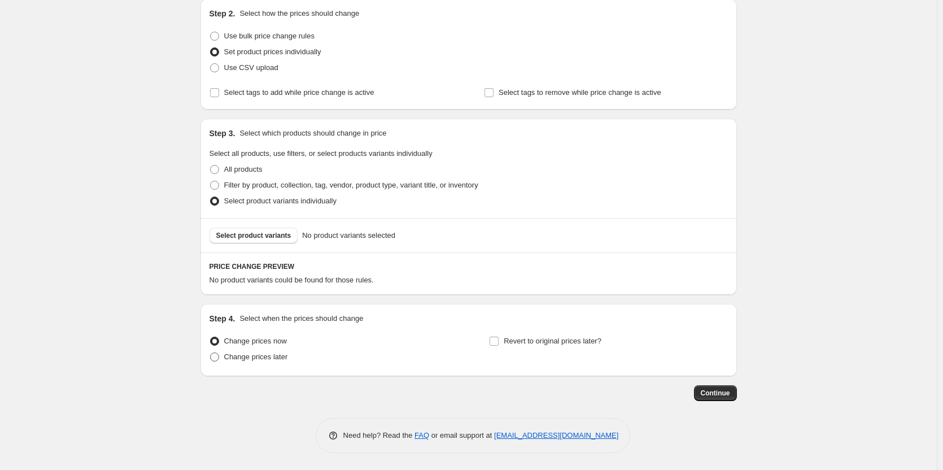
click at [274, 360] on span "Change prices later" at bounding box center [256, 356] width 64 height 8
click at [211, 353] on input "Change prices later" at bounding box center [210, 352] width 1 height 1
radio input "true"
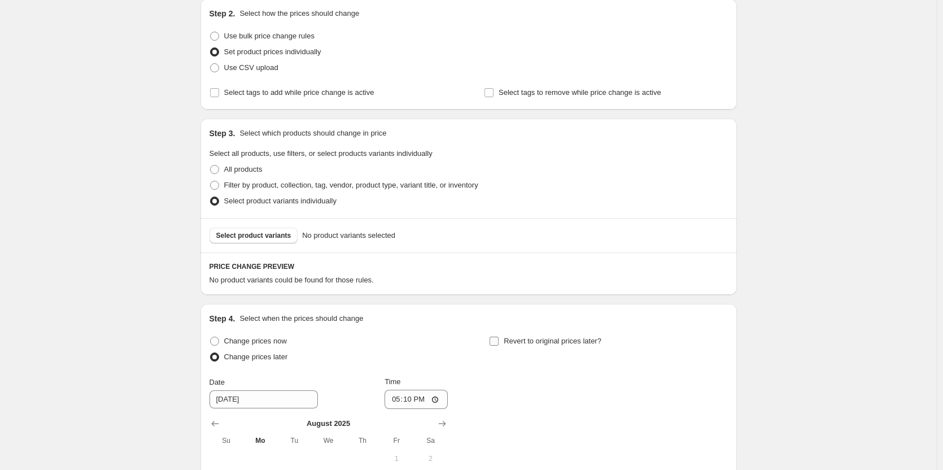
click at [531, 344] on span "Revert to original prices later?" at bounding box center [553, 340] width 98 height 8
click at [498, 344] on input "Revert to original prices later?" at bounding box center [493, 340] width 9 height 9
checkbox input "true"
